Goal: Information Seeking & Learning: Learn about a topic

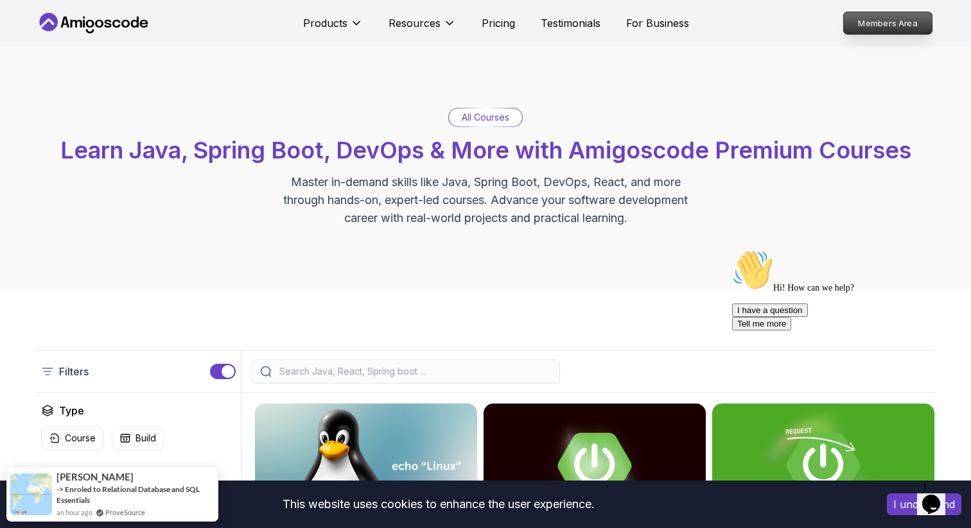
click at [861, 18] on p "Members Area" at bounding box center [887, 23] width 89 height 22
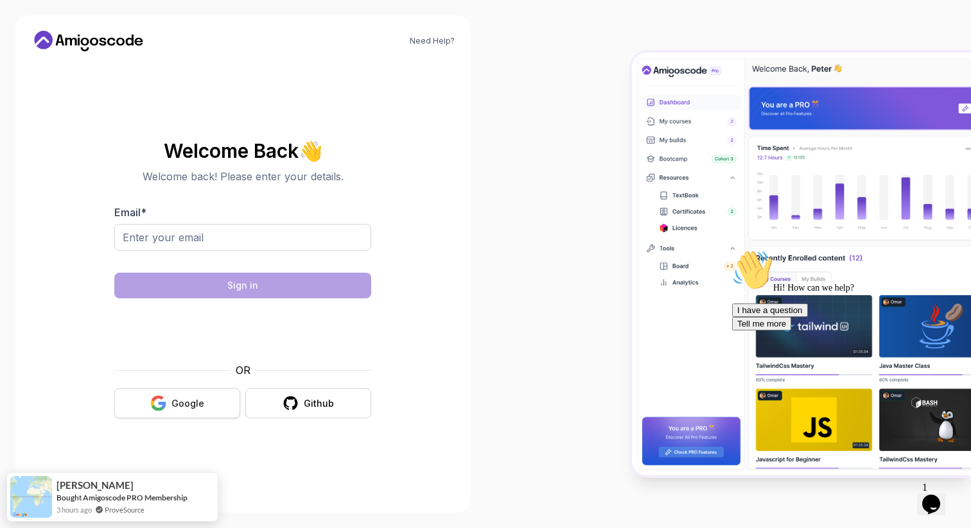
click at [178, 405] on div "Google" at bounding box center [187, 403] width 33 height 13
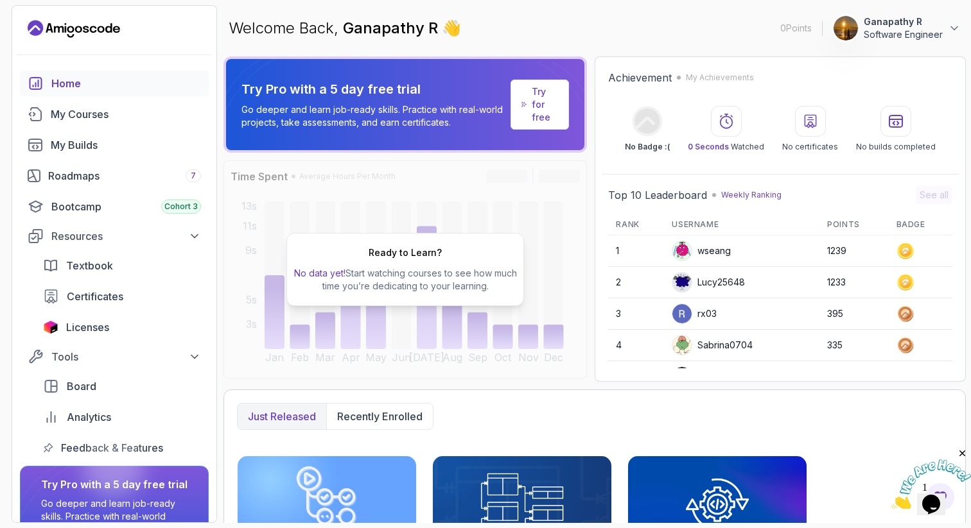
click at [60, 32] on icon "Landing page" at bounding box center [74, 29] width 92 height 21
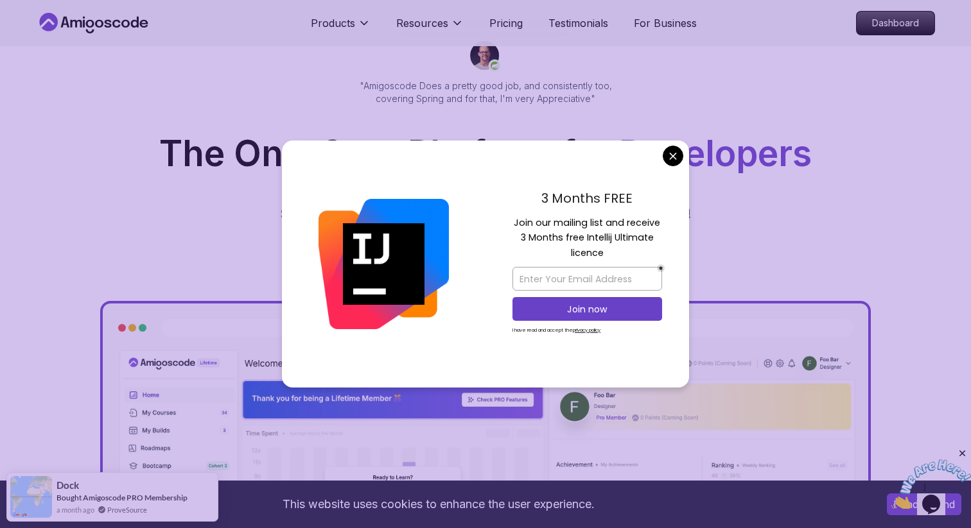
scroll to position [117, 0]
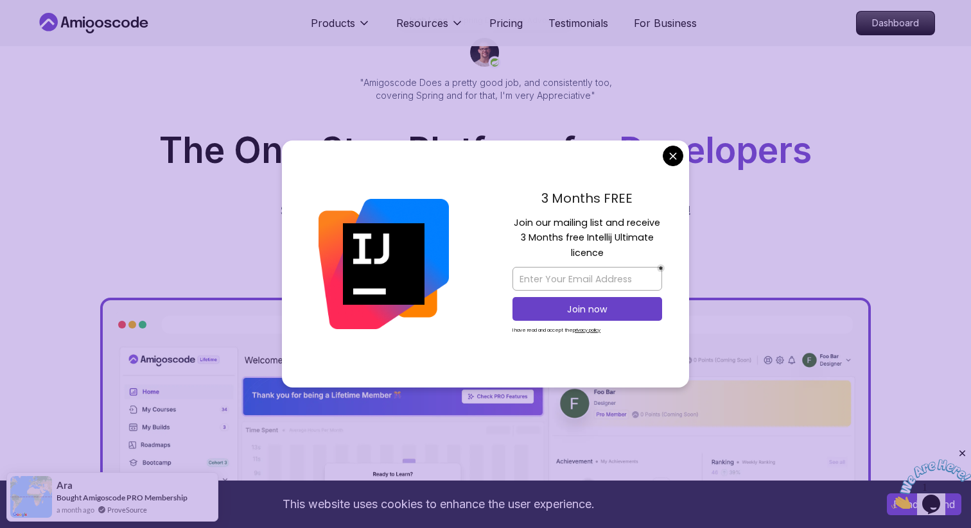
click at [744, 189] on div "The One-Stop Platform for Developers Get unlimited access to coding courses , Q…" at bounding box center [485, 200] width 878 height 134
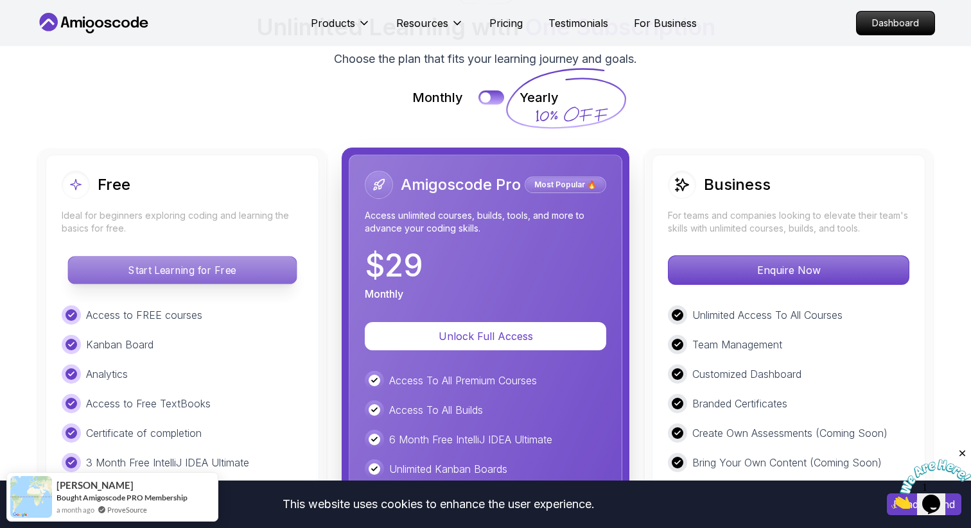
scroll to position [2926, 0]
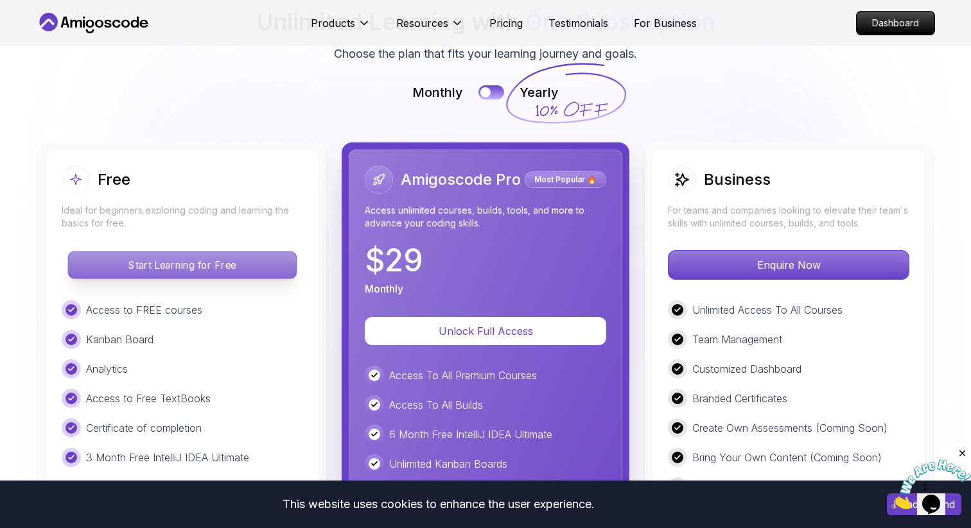
click at [200, 252] on p "Start Learning for Free" at bounding box center [182, 265] width 228 height 27
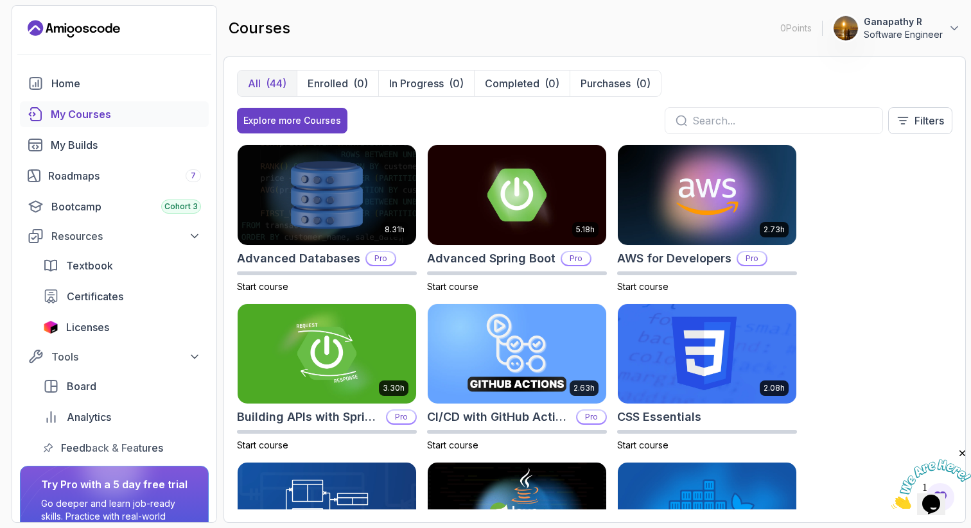
click at [741, 127] on input "text" at bounding box center [782, 120] width 180 height 15
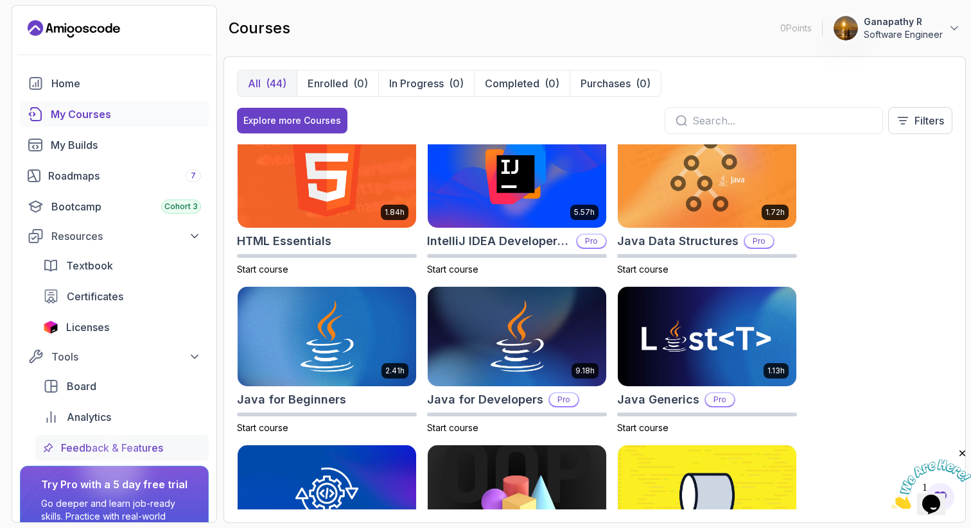
scroll to position [84, 0]
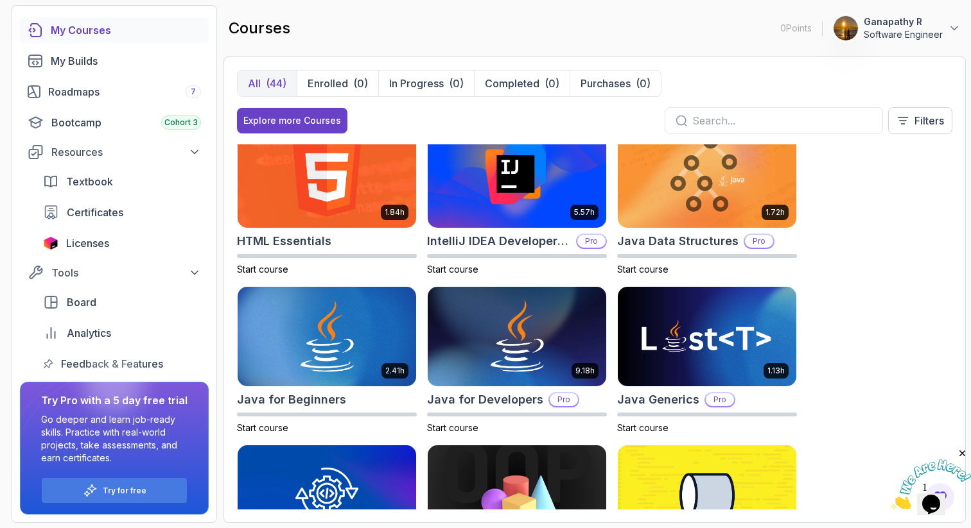
click at [114, 440] on p "Go deeper and learn job-ready skills. Practice with real-world projects, take a…" at bounding box center [114, 438] width 146 height 51
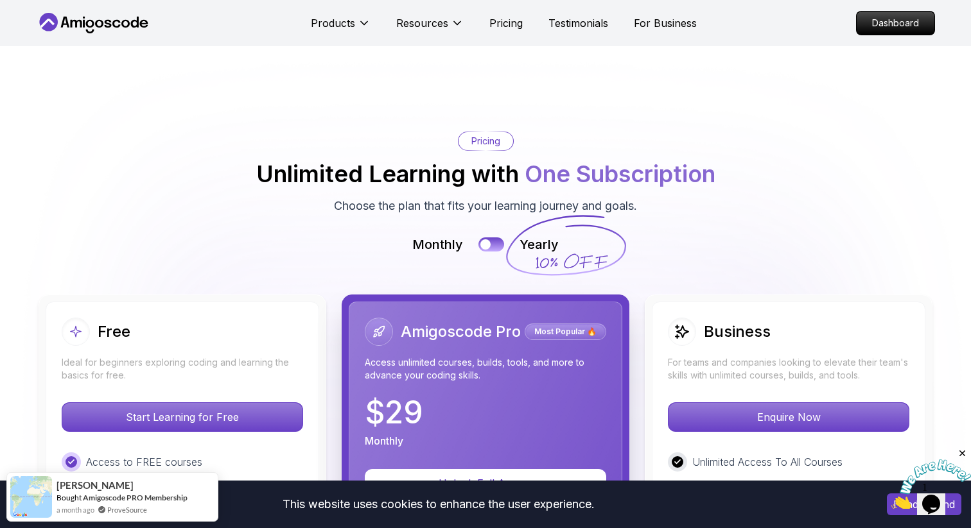
scroll to position [2770, 0]
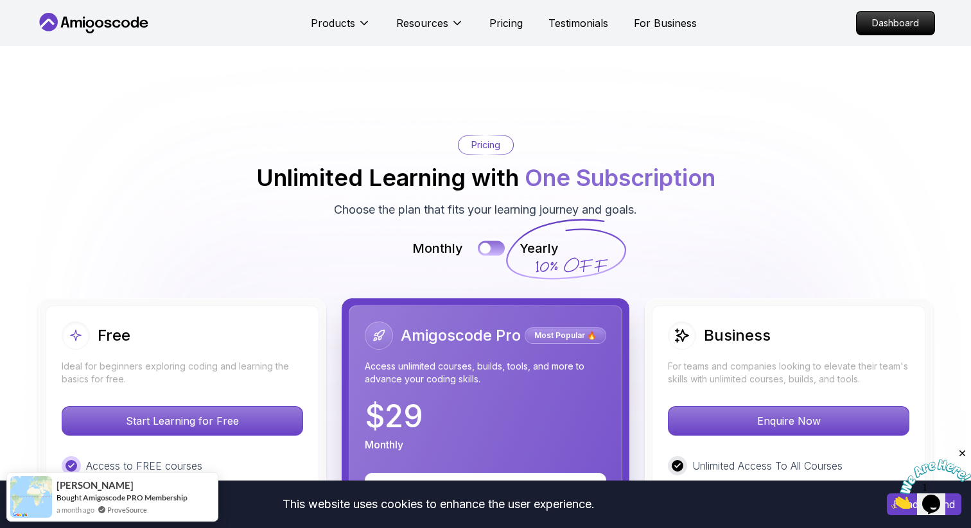
click at [487, 243] on div at bounding box center [484, 248] width 11 height 11
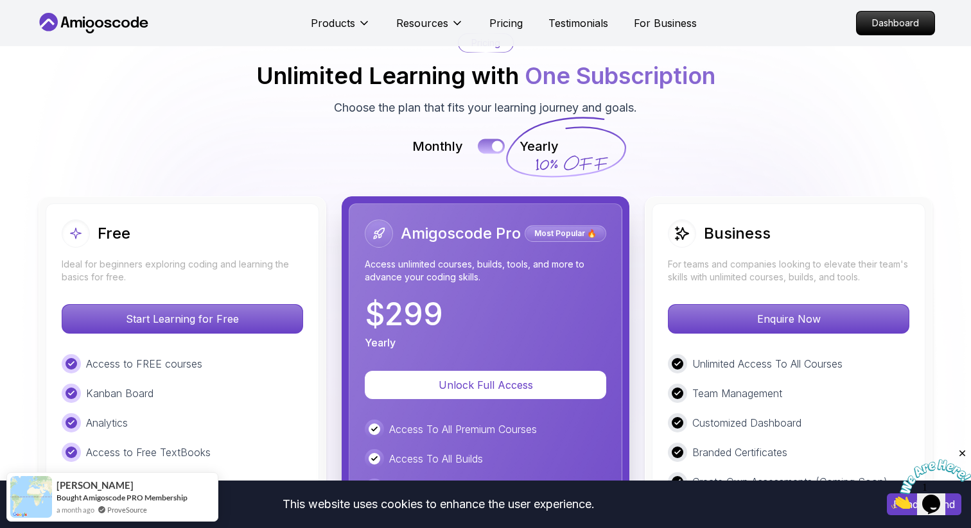
scroll to position [2880, 0]
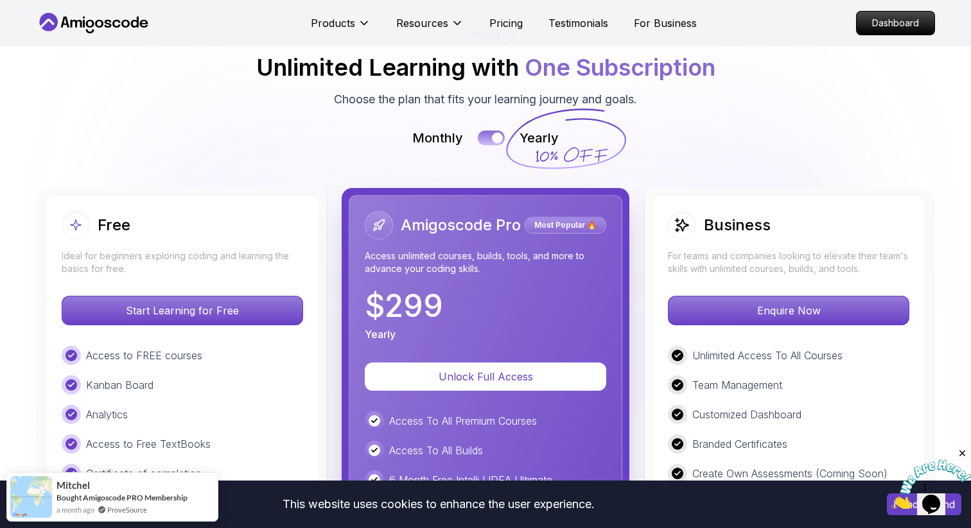
click at [489, 130] on button at bounding box center [491, 137] width 27 height 15
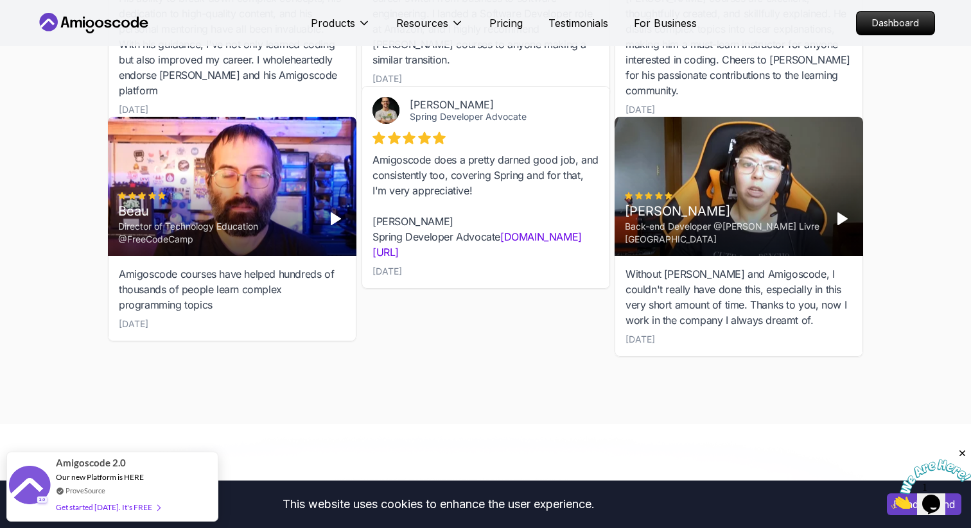
scroll to position [4146, 0]
